Goal: Task Accomplishment & Management: Manage account settings

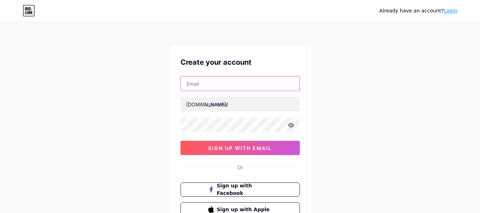
click at [243, 85] on input "text" at bounding box center [240, 83] width 119 height 14
type input "[EMAIL_ADDRESS][DOMAIN_NAME]"
click at [451, 12] on link "Login" at bounding box center [451, 11] width 14 height 6
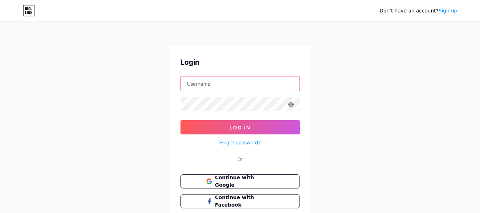
type input "[EMAIL_ADDRESS][DOMAIN_NAME]"
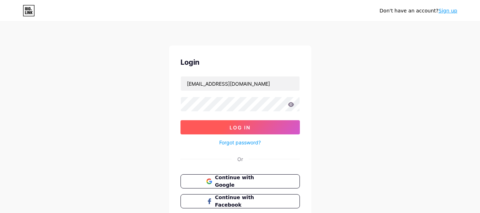
click at [242, 125] on span "Log In" at bounding box center [240, 127] width 21 height 6
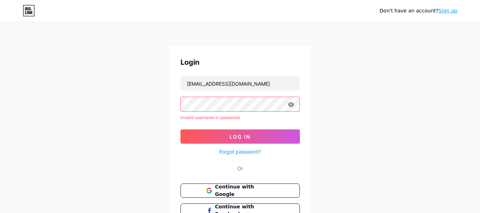
click at [292, 105] on icon at bounding box center [291, 104] width 6 height 5
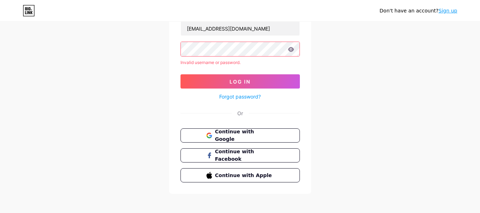
scroll to position [58, 0]
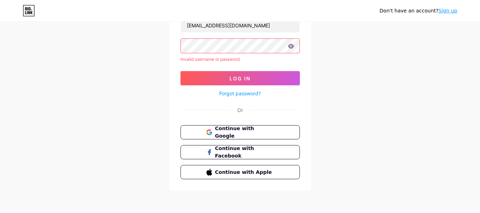
click at [448, 12] on link "Sign up" at bounding box center [447, 11] width 19 height 6
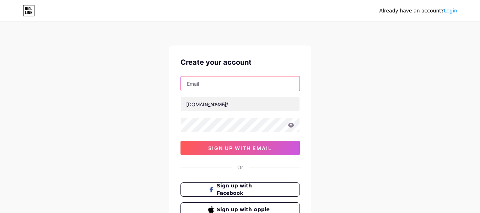
click at [228, 81] on input "text" at bounding box center [240, 83] width 119 height 14
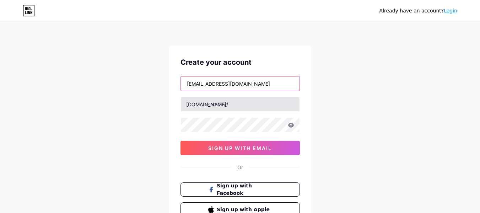
type input "[EMAIL_ADDRESS][DOMAIN_NAME]"
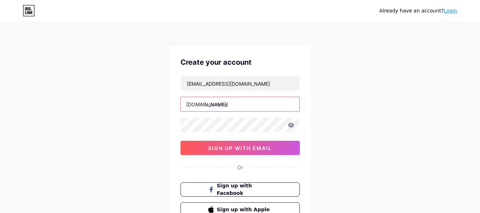
click at [207, 103] on input "text" at bounding box center [240, 104] width 119 height 14
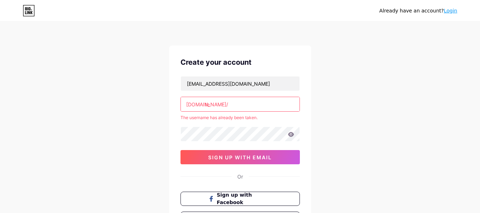
type input "t"
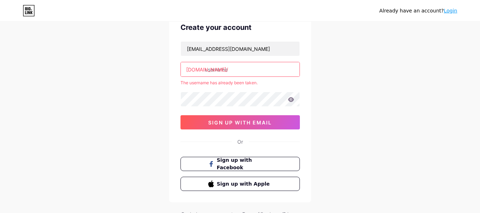
scroll to position [56, 0]
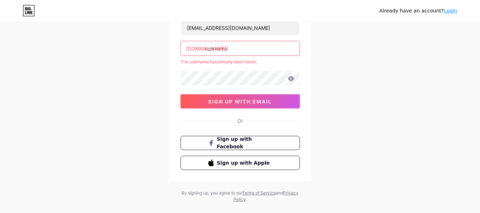
click at [451, 11] on link "Login" at bounding box center [451, 11] width 14 height 6
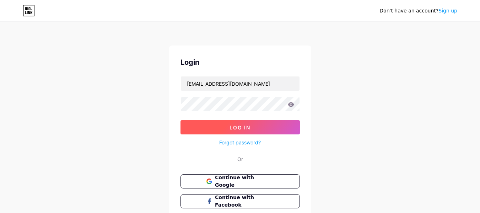
click at [250, 126] on span "Log In" at bounding box center [240, 127] width 21 height 6
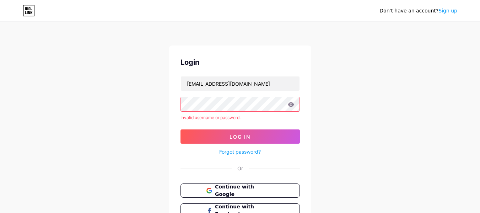
click at [237, 153] on link "Forgot password?" at bounding box center [240, 151] width 42 height 7
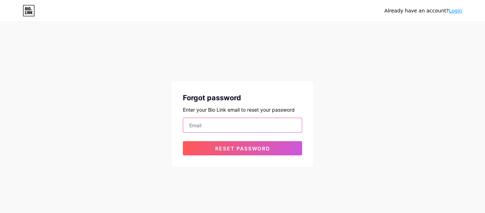
click at [238, 124] on input "email" at bounding box center [242, 125] width 119 height 14
type input "[EMAIL_ADDRESS][DOMAIN_NAME]"
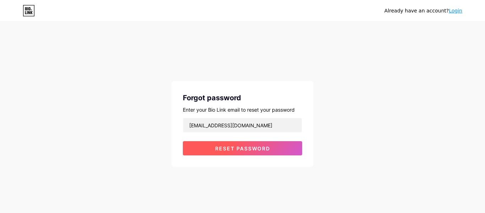
click at [248, 148] on span "Reset password" at bounding box center [242, 148] width 55 height 6
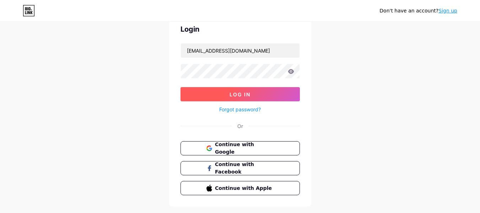
scroll to position [49, 0]
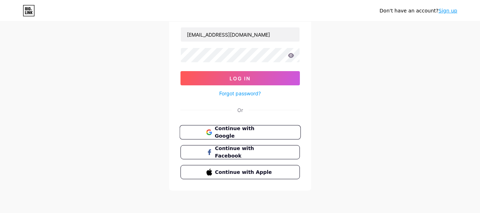
click at [233, 130] on span "Continue with Google" at bounding box center [244, 132] width 59 height 15
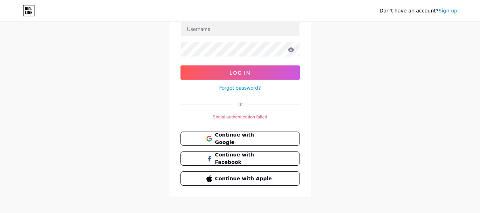
scroll to position [61, 0]
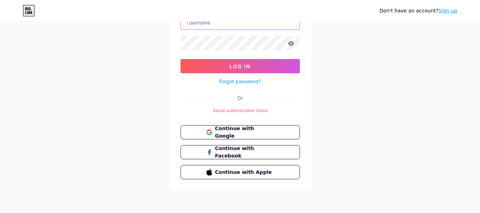
type input "[EMAIL_ADDRESS][DOMAIN_NAME]"
click at [292, 45] on icon at bounding box center [291, 43] width 6 height 5
click at [180, 75] on div "Forgot password?" at bounding box center [239, 79] width 119 height 12
